Goal: Check status: Check status

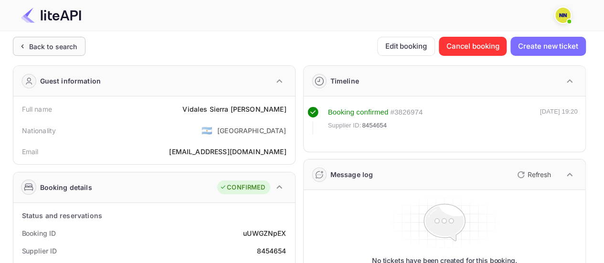
click at [63, 41] on div "Back to search" at bounding box center [49, 46] width 73 height 19
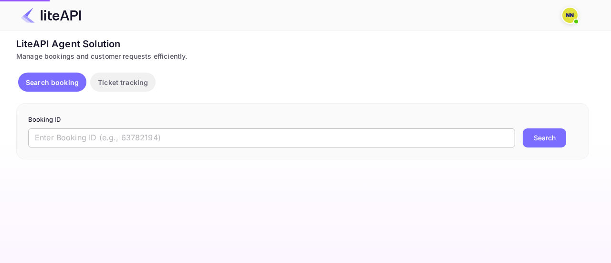
click at [91, 146] on input "text" at bounding box center [271, 137] width 487 height 19
click at [126, 144] on input "text" at bounding box center [271, 137] width 487 height 19
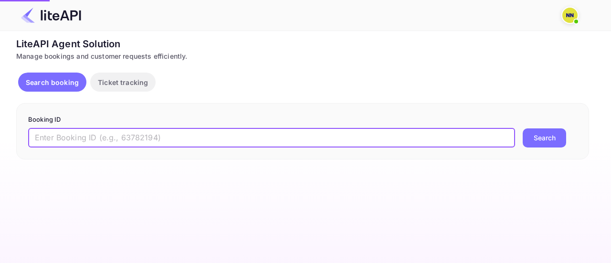
click at [126, 144] on input "text" at bounding box center [271, 137] width 487 height 19
paste input "8vrRJzzU"
click at [523, 128] on button "Search" at bounding box center [544, 137] width 43 height 19
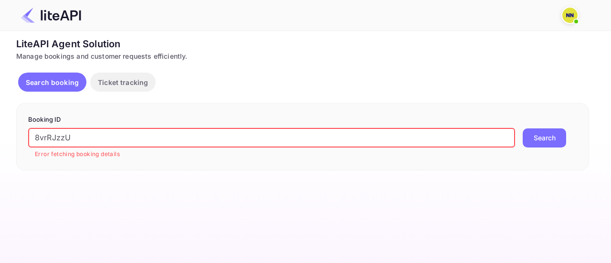
click at [567, 162] on div "Booking ID 8vrRJzzU ​ Error fetching booking details Search" at bounding box center [302, 136] width 573 height 67
click at [539, 135] on button "Search" at bounding box center [544, 137] width 43 height 19
click at [250, 132] on input "8vrRJzzU" at bounding box center [271, 137] width 487 height 19
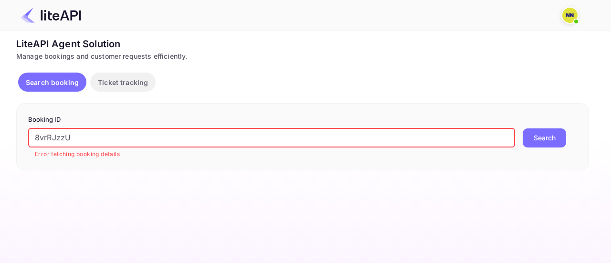
click at [250, 132] on input "8vrRJzzU" at bounding box center [271, 137] width 487 height 19
paste input "105628"
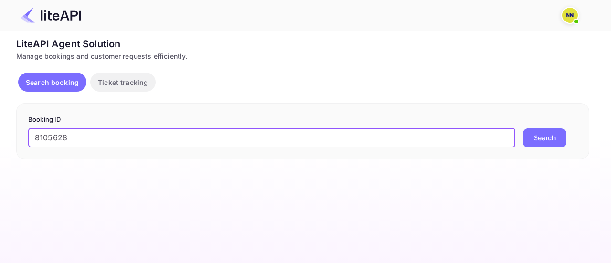
type input "8105628"
click at [523, 128] on button "Search" at bounding box center [544, 137] width 43 height 19
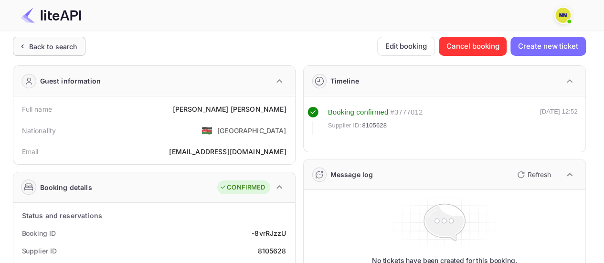
click at [64, 50] on div "Back to search" at bounding box center [53, 47] width 48 height 10
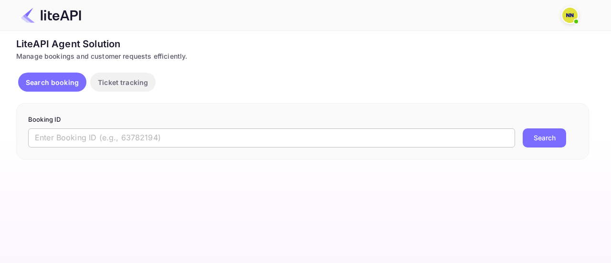
click at [88, 139] on input "text" at bounding box center [271, 137] width 487 height 19
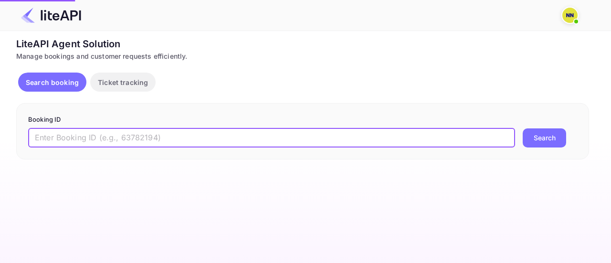
paste input "O-Kl_9zvA"
type input "O-Kl_9zvA"
click at [523, 128] on button "Search" at bounding box center [544, 137] width 43 height 19
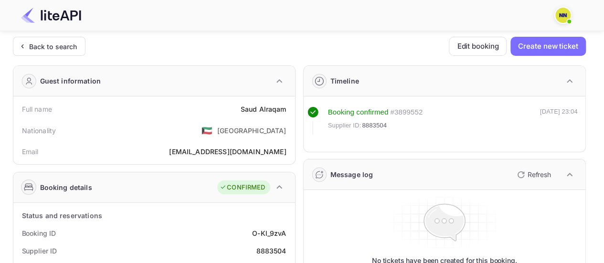
scroll to position [169, 0]
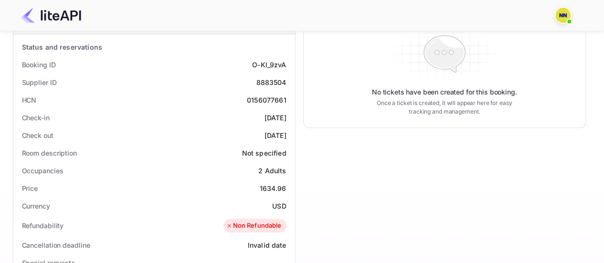
click at [268, 98] on div "0156077661" at bounding box center [267, 100] width 40 height 10
copy div "0156077661"
